Goal: Task Accomplishment & Management: Use online tool/utility

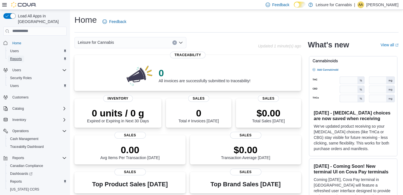
click at [19, 57] on span "Reports" at bounding box center [16, 59] width 12 height 4
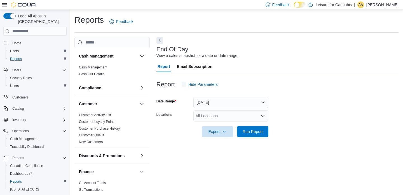
scroll to position [4, 0]
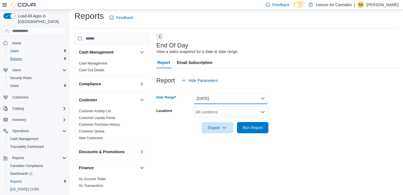
click at [224, 98] on button "[DATE]" at bounding box center [231, 98] width 75 height 11
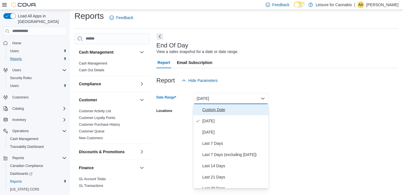
click at [221, 108] on span "Custom Date" at bounding box center [235, 109] width 64 height 7
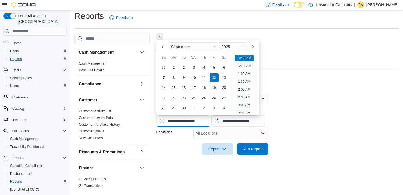
click at [186, 122] on input "**********" at bounding box center [184, 120] width 54 height 11
click at [165, 49] on button "Previous Month" at bounding box center [163, 46] width 9 height 9
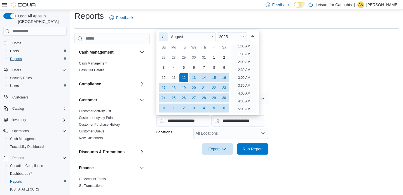
scroll to position [1, 0]
click at [165, 49] on div "Su" at bounding box center [163, 47] width 9 height 9
click at [164, 37] on button "Previous Month" at bounding box center [163, 36] width 9 height 9
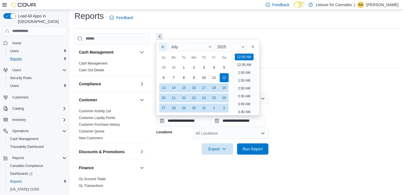
click at [164, 48] on button "Previous Month" at bounding box center [163, 46] width 9 height 9
click at [164, 47] on button "Previous Month" at bounding box center [163, 46] width 9 height 9
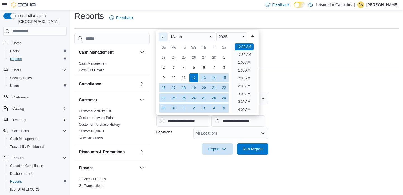
click at [165, 39] on button "Previous Month" at bounding box center [163, 36] width 9 height 9
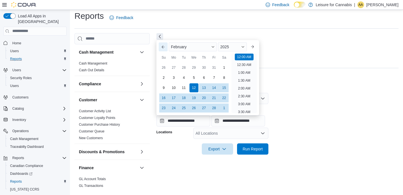
click at [164, 47] on button "Previous Month" at bounding box center [163, 46] width 9 height 9
click at [257, 47] on button "Next month" at bounding box center [252, 46] width 9 height 9
click at [195, 67] on div "1" at bounding box center [194, 67] width 10 height 10
type input "**********"
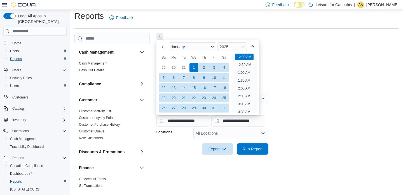
click at [284, 87] on div at bounding box center [278, 89] width 242 height 7
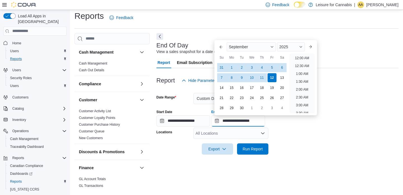
click at [236, 120] on input "**********" at bounding box center [239, 120] width 54 height 11
click at [222, 48] on button "Previous Month" at bounding box center [221, 46] width 9 height 9
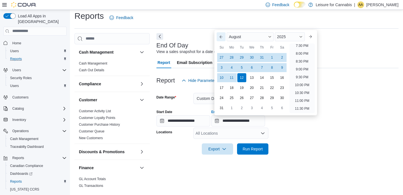
scroll to position [308, 0]
click at [222, 39] on button "Previous Month" at bounding box center [221, 36] width 9 height 9
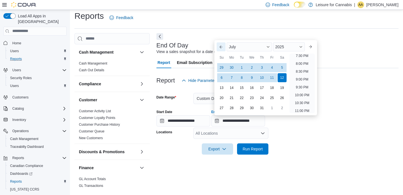
scroll to position [318, 0]
click at [223, 47] on button "Previous Month" at bounding box center [221, 46] width 9 height 9
click at [245, 151] on span "Run Report" at bounding box center [253, 149] width 20 height 6
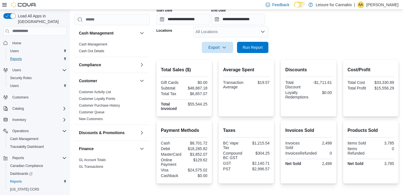
scroll to position [105, 0]
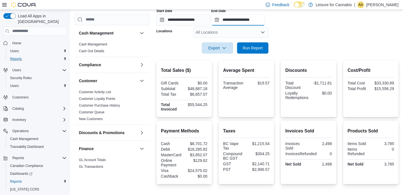
click at [261, 19] on input "**********" at bounding box center [239, 19] width 54 height 11
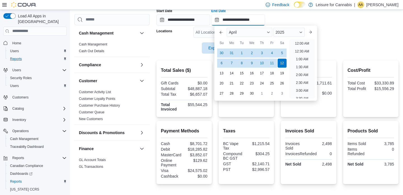
scroll to position [318, 0]
click at [315, 34] on button "Next month" at bounding box center [310, 32] width 9 height 9
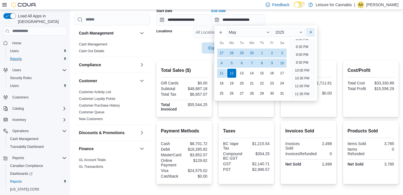
click at [315, 34] on button "Next month" at bounding box center [310, 32] width 9 height 9
click at [254, 83] on div "25" at bounding box center [252, 83] width 10 height 10
type input "**********"
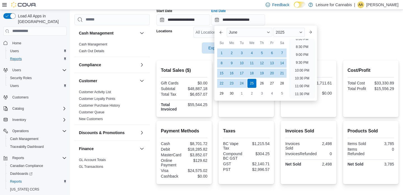
click at [343, 33] on form "**********" at bounding box center [278, 19] width 242 height 68
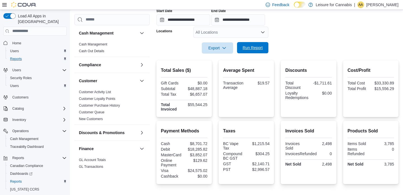
click at [261, 46] on span "Run Report" at bounding box center [253, 48] width 20 height 6
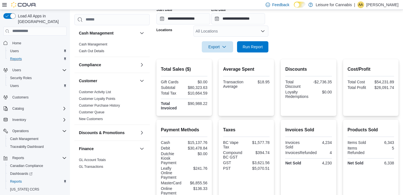
scroll to position [105, 0]
